Goal: Task Accomplishment & Management: Manage account settings

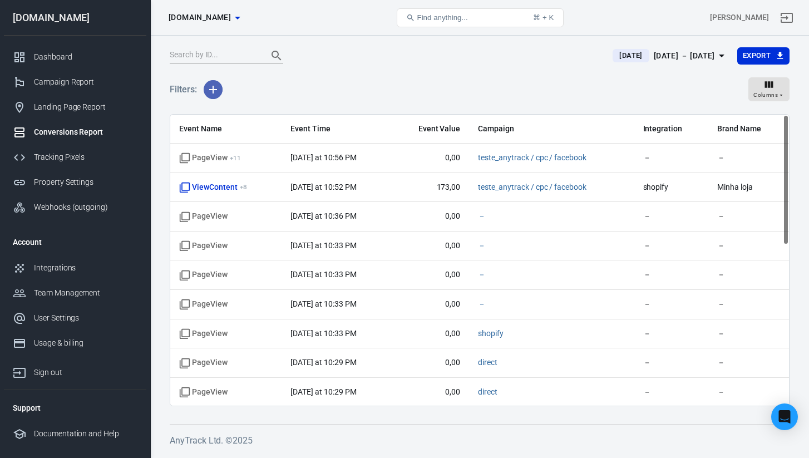
click at [216, 88] on icon "button" at bounding box center [213, 90] width 8 height 8
click at [256, 69] on div at bounding box center [404, 229] width 809 height 458
click at [87, 110] on div "Landing Page Report" at bounding box center [85, 107] width 103 height 12
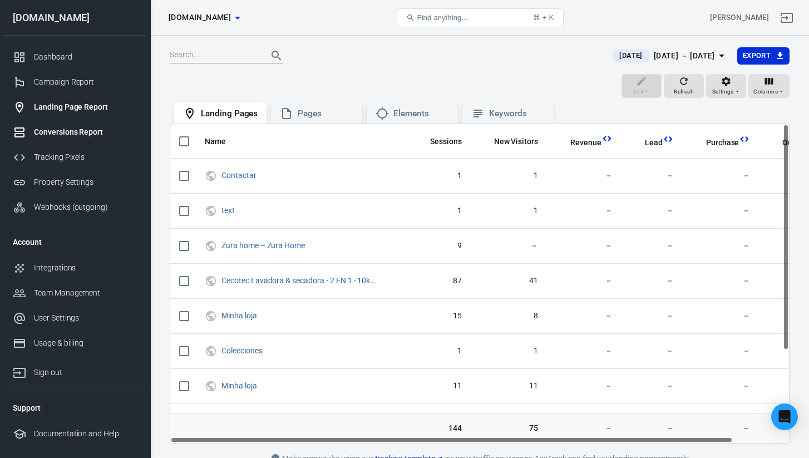
click at [88, 131] on div "Conversions Report" at bounding box center [85, 132] width 103 height 12
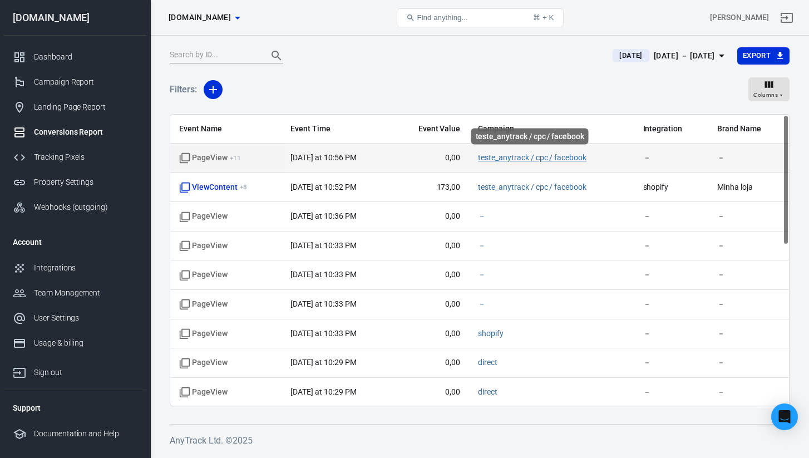
click at [503, 155] on link "teste_anytrack / cpc / facebook" at bounding box center [532, 157] width 108 height 9
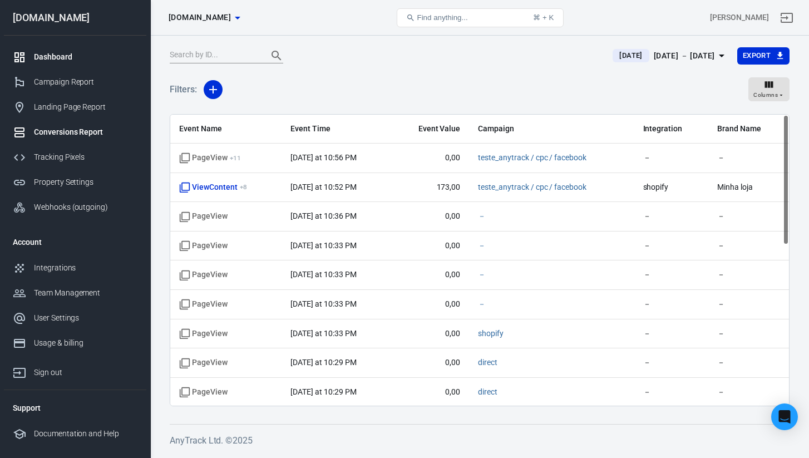
click at [60, 56] on div "Dashboard" at bounding box center [85, 57] width 103 height 12
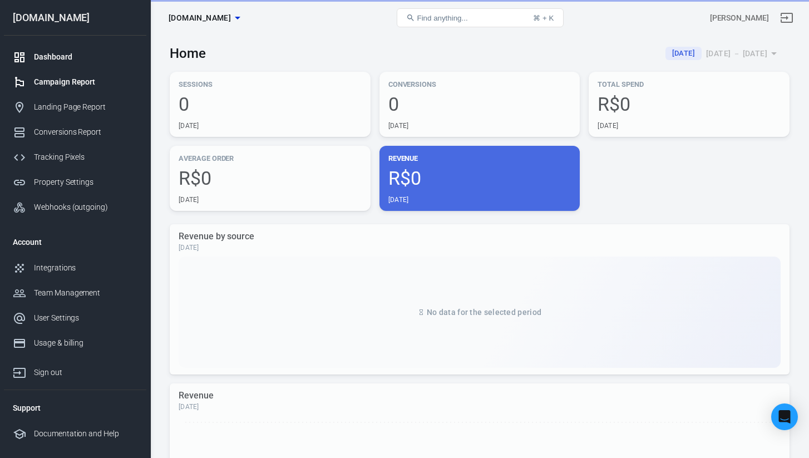
click at [65, 86] on div "Campaign Report" at bounding box center [85, 82] width 103 height 12
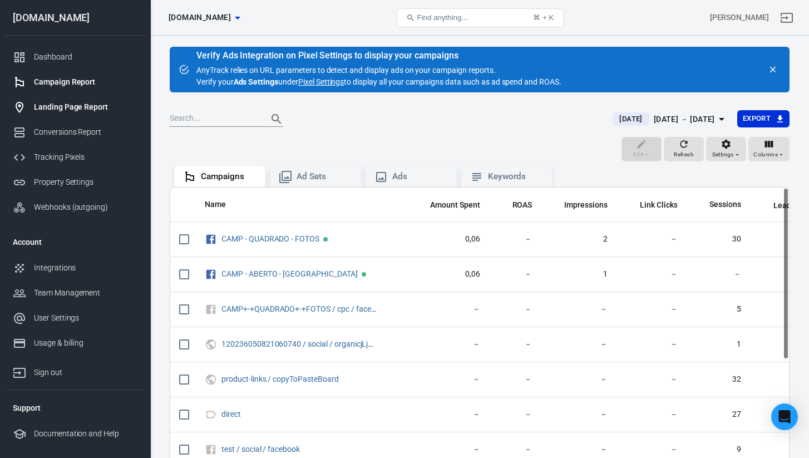
click at [77, 118] on link "Landing Page Report" at bounding box center [75, 107] width 142 height 25
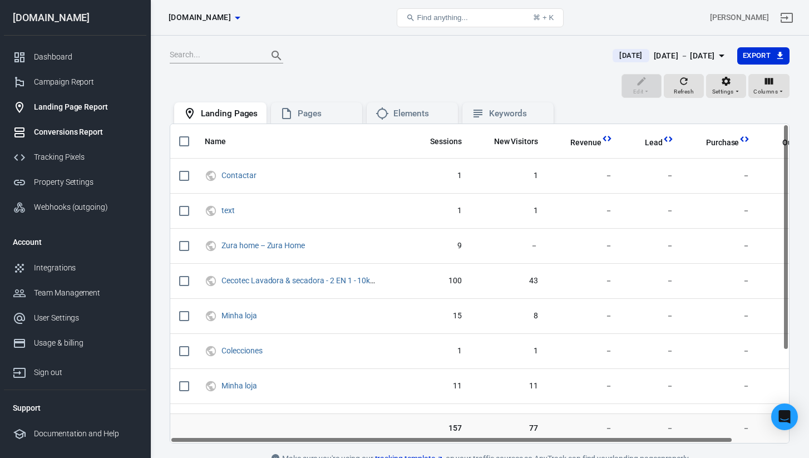
click at [77, 134] on div "Conversions Report" at bounding box center [85, 132] width 103 height 12
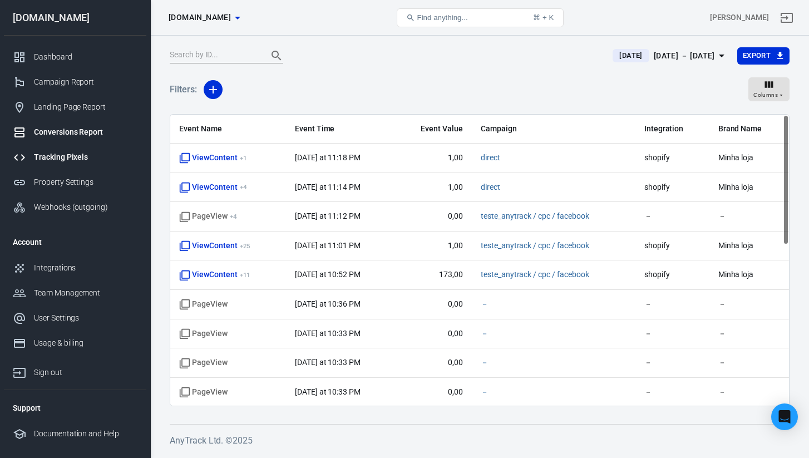
click at [70, 160] on div "Tracking Pixels" at bounding box center [85, 157] width 103 height 12
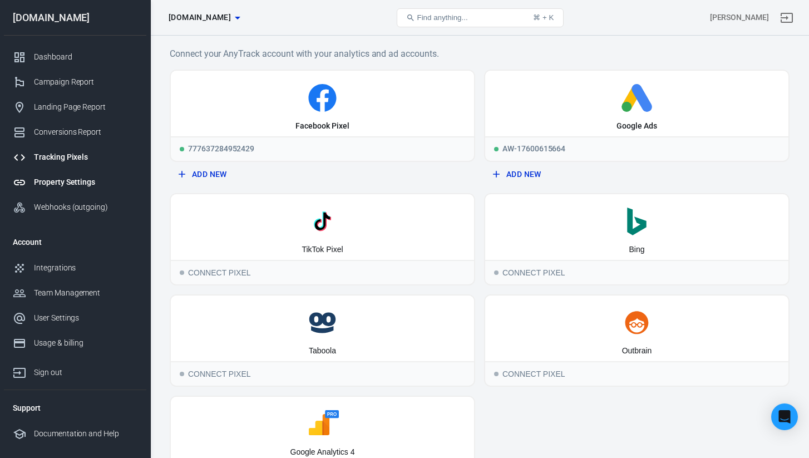
click at [70, 180] on div "Property Settings" at bounding box center [85, 182] width 103 height 12
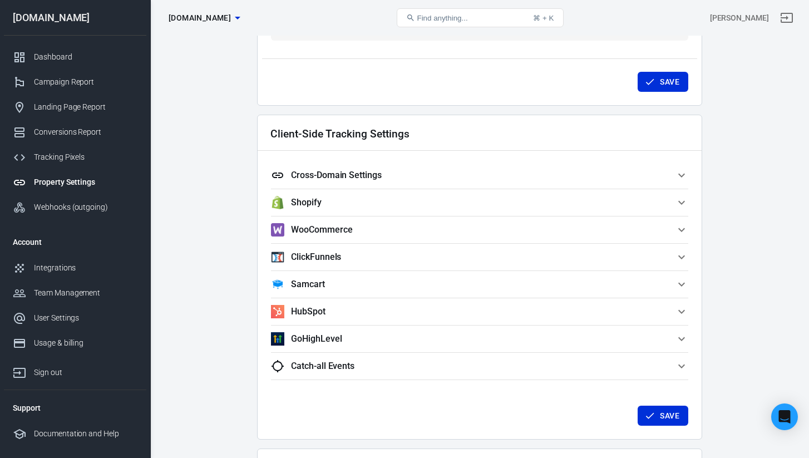
scroll to position [843, 0]
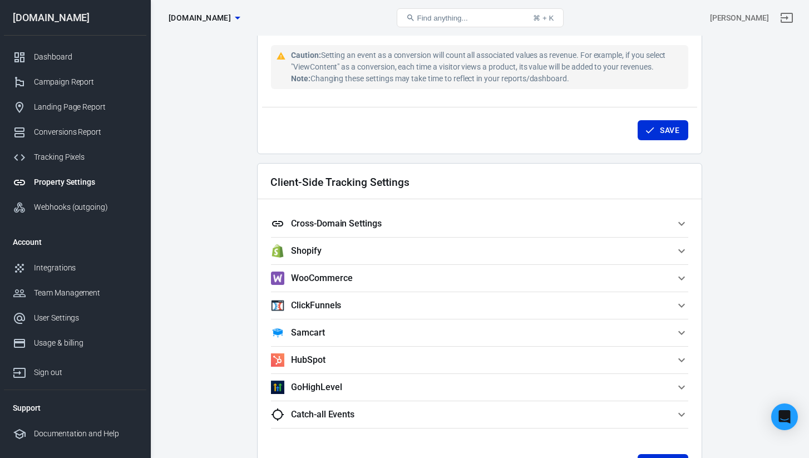
click at [359, 216] on button "Cross-Domain Settings" at bounding box center [479, 223] width 417 height 27
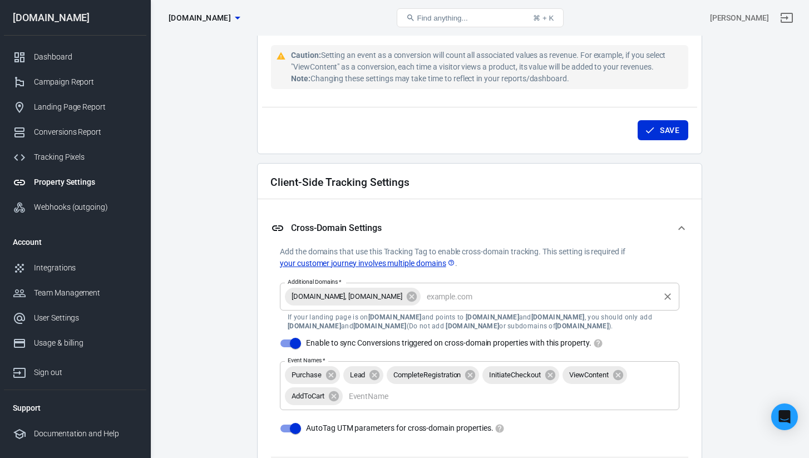
click at [435, 296] on input "Additional Domains   *" at bounding box center [539, 296] width 235 height 14
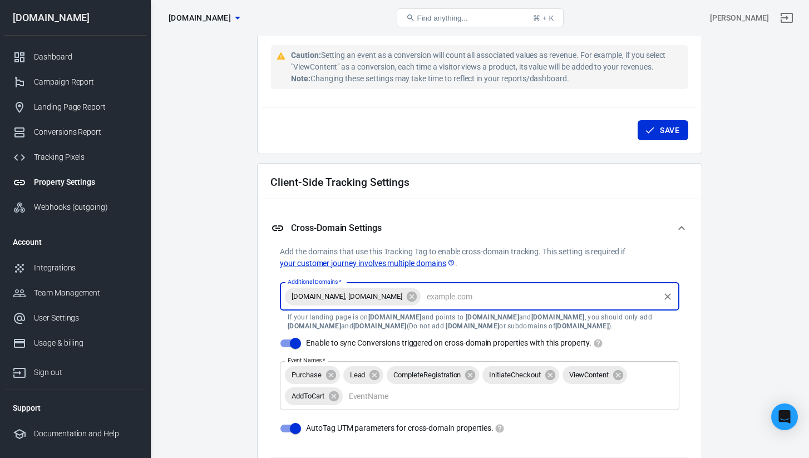
paste input "[DOMAIN_NAME]"
click at [427, 296] on input "[DOMAIN_NAME]" at bounding box center [539, 296] width 235 height 14
type input ".[DOMAIN_NAME]"
click at [406, 296] on icon at bounding box center [412, 296] width 12 height 12
click at [352, 297] on icon at bounding box center [356, 296] width 12 height 12
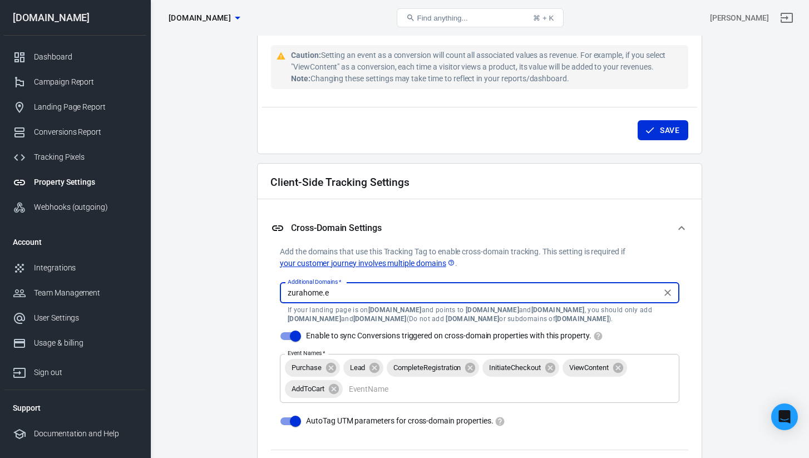
type input "[DOMAIN_NAME]"
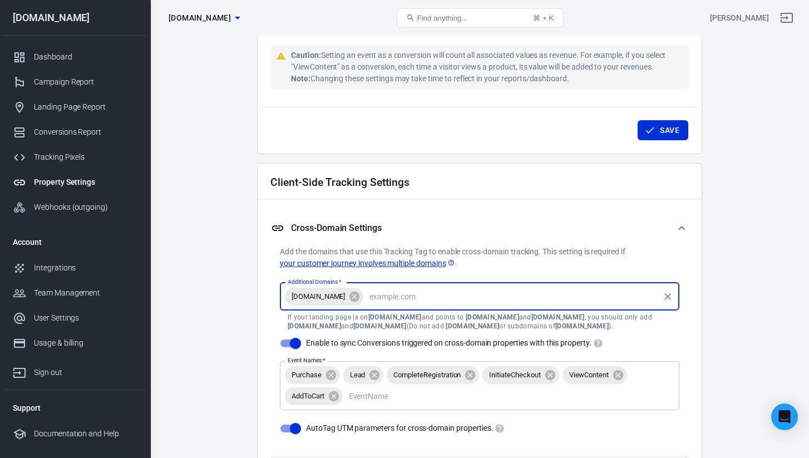
paste input "[DOMAIN_NAME]"
click at [375, 293] on input "[DOMAIN_NAME]" at bounding box center [511, 296] width 293 height 14
type input "[DOMAIN_NAME]"
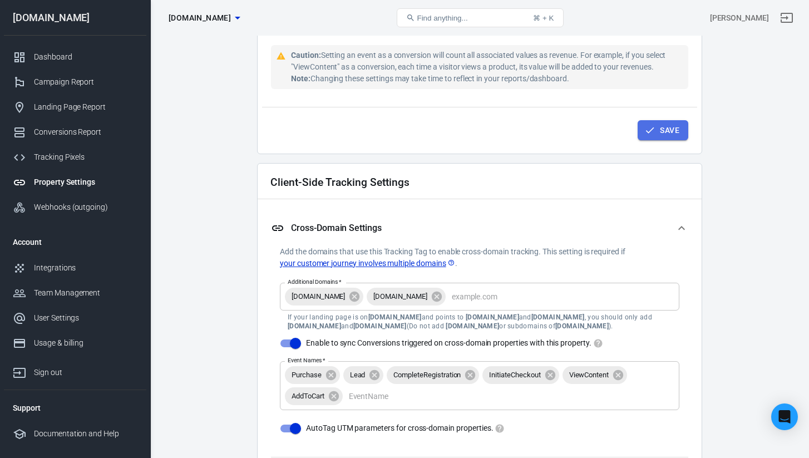
click at [676, 132] on button "Save" at bounding box center [662, 130] width 51 height 21
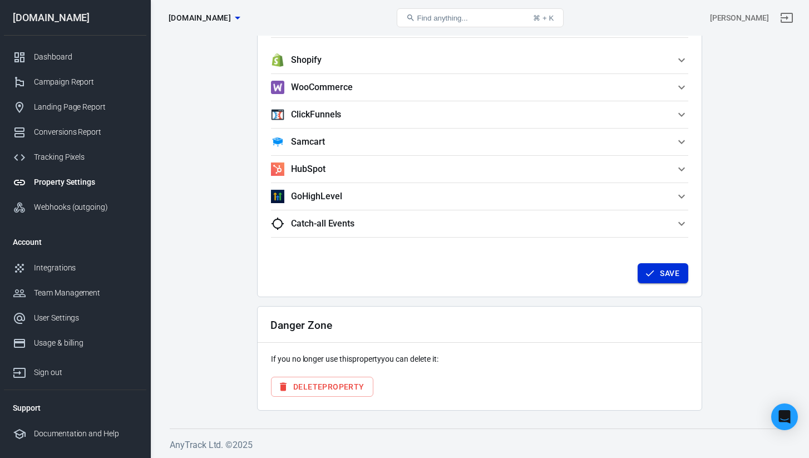
click at [665, 264] on button "Save" at bounding box center [662, 273] width 51 height 21
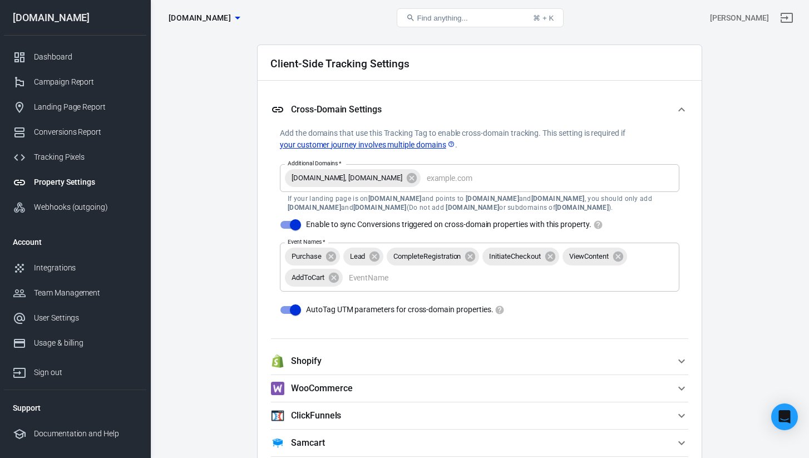
scroll to position [958, 0]
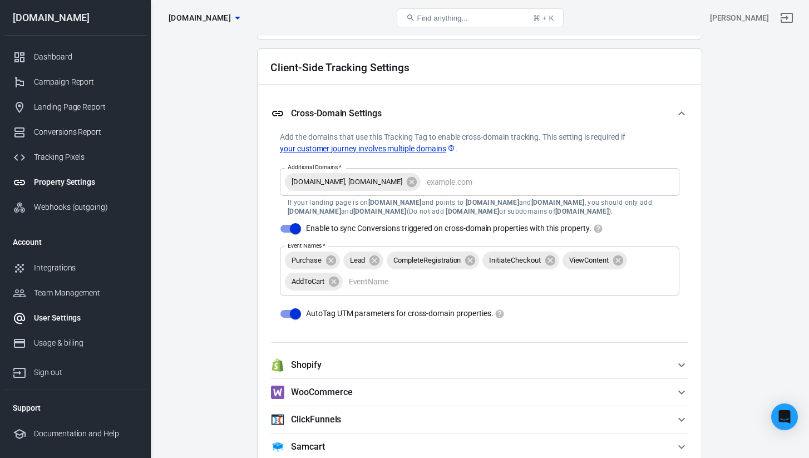
click at [82, 316] on div "User Settings" at bounding box center [85, 318] width 103 height 12
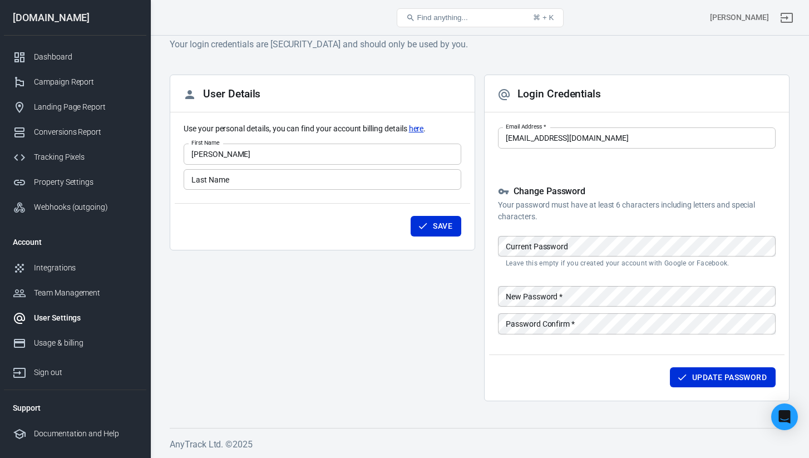
scroll to position [23, 0]
click at [82, 183] on div "Property Settings" at bounding box center [85, 182] width 103 height 12
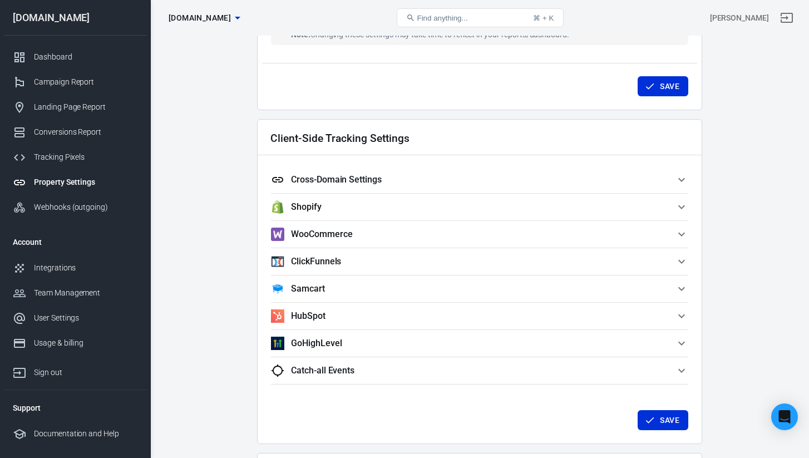
scroll to position [879, 0]
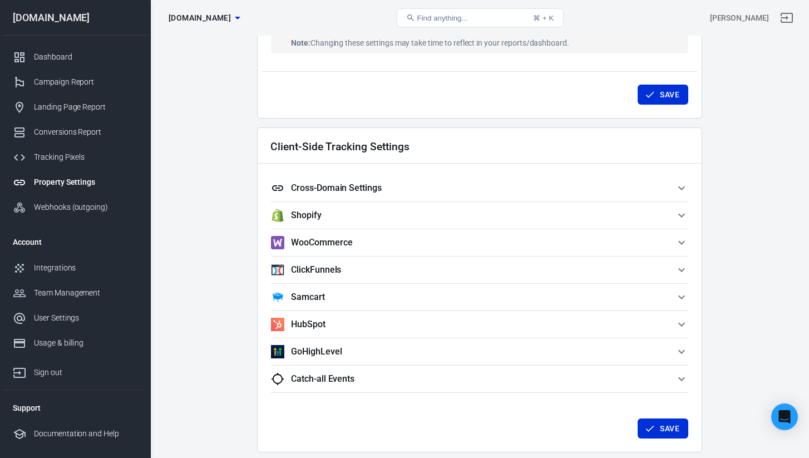
click at [324, 182] on h5 "Cross-Domain Settings" at bounding box center [336, 187] width 91 height 11
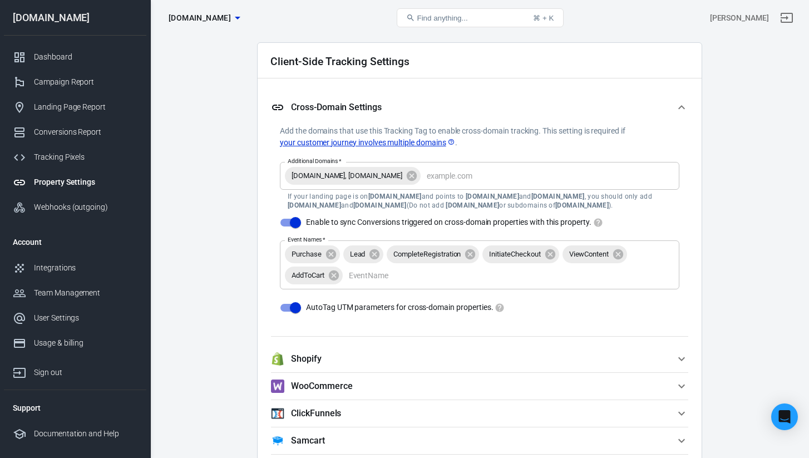
scroll to position [972, 0]
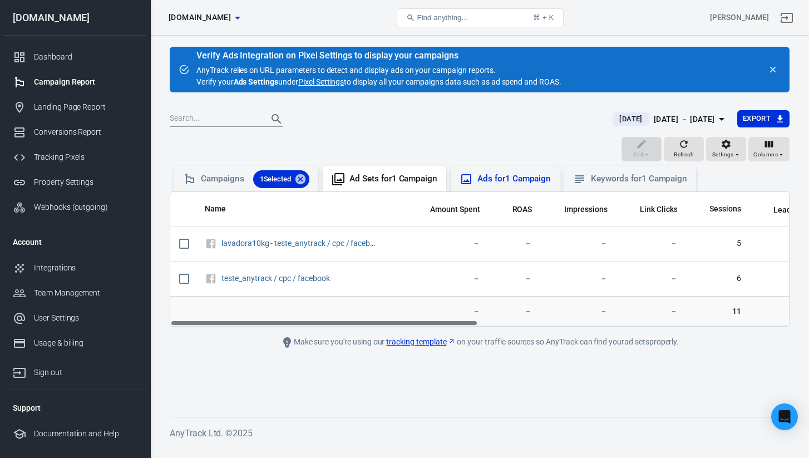
click at [506, 173] on div "Ads for 1 Campaign" at bounding box center [513, 179] width 73 height 12
click at [598, 179] on div "Keywords for 1 Campaign" at bounding box center [639, 179] width 96 height 12
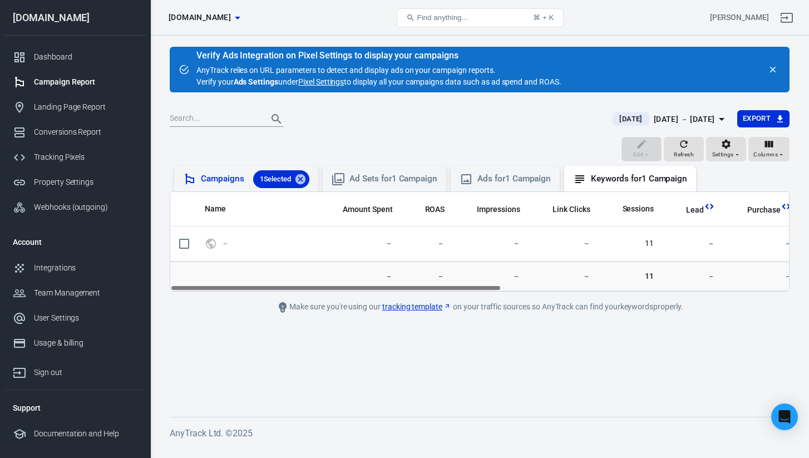
click at [221, 177] on div "Campaigns 1 Selected" at bounding box center [255, 179] width 108 height 18
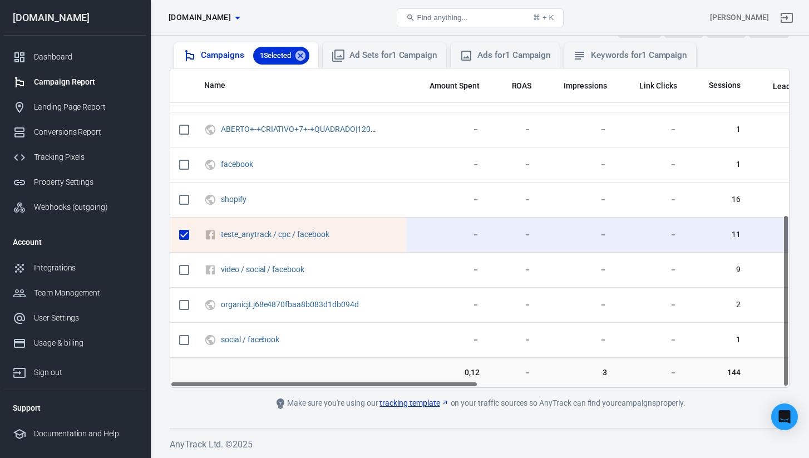
scroll to position [123, 0]
